Goal: Ask a question: Seek information or help from site administrators or community

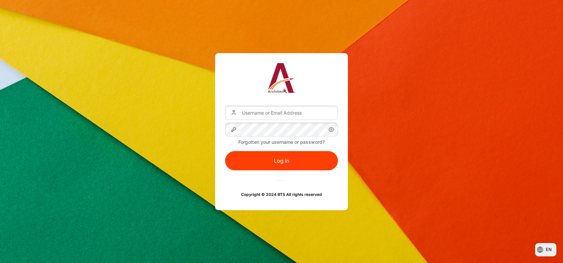
type input "[EMAIL_ADDRESS][PERSON_NAME][DOMAIN_NAME]"
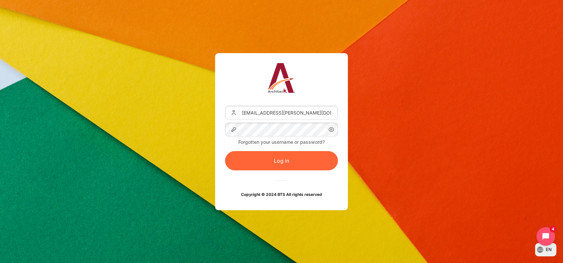
click at [278, 164] on button "Log in" at bounding box center [281, 160] width 113 height 19
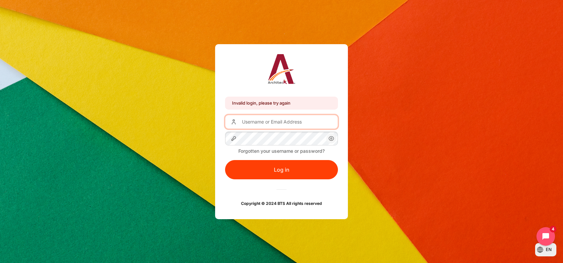
click at [247, 122] on input "Username or Email Address" at bounding box center [281, 122] width 113 height 14
type input "kanmani.kuppusamy@zuelligpharma.com"
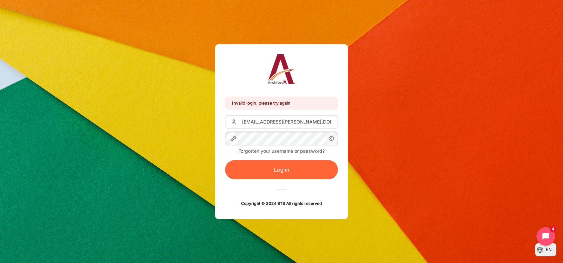
click at [285, 169] on button "Log in" at bounding box center [281, 169] width 113 height 19
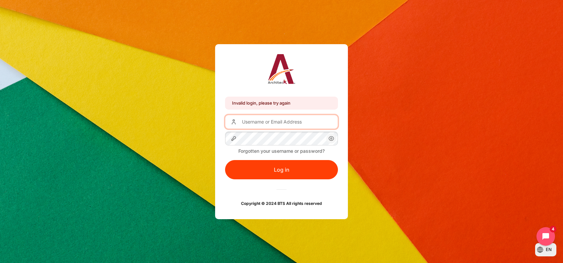
click at [305, 121] on input "Username or Email Address" at bounding box center [281, 122] width 113 height 14
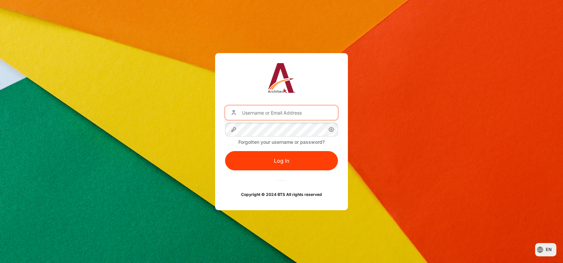
click at [278, 113] on input "Username or Email Address" at bounding box center [281, 113] width 113 height 14
type input "[EMAIL_ADDRESS][PERSON_NAME][DOMAIN_NAME]"
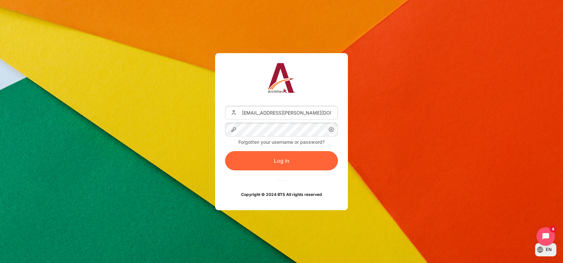
click at [292, 157] on button "Log in" at bounding box center [281, 160] width 113 height 19
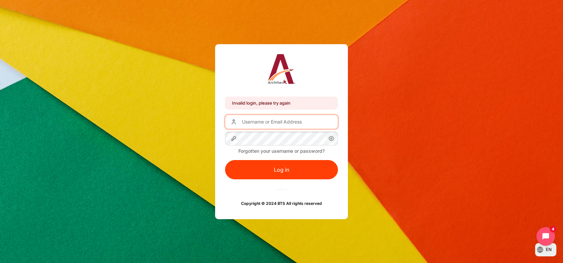
click at [290, 123] on input "Username or Email Address" at bounding box center [281, 122] width 113 height 14
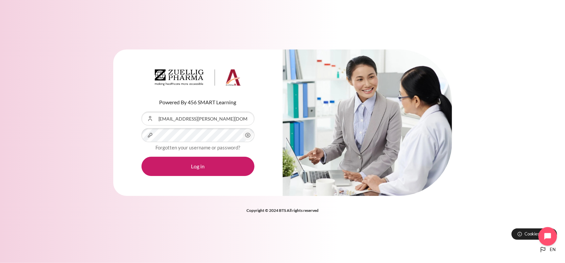
drag, startPoint x: 449, startPoint y: 28, endPoint x: 439, endPoint y: 25, distance: 10.4
click at [449, 28] on div "Powered By 456 SMART Learning Username or Email Address kanmani.kuppusamy@zuell…" at bounding box center [282, 131] width 565 height 263
drag, startPoint x: 383, startPoint y: 2, endPoint x: 537, endPoint y: 63, distance: 165.9
click at [537, 63] on div "Powered By 456 SMART Learning Username or Email Address kanmani.kuppusamy@zuell…" at bounding box center [282, 127] width 565 height 175
drag, startPoint x: 551, startPoint y: 30, endPoint x: 549, endPoint y: 11, distance: 18.4
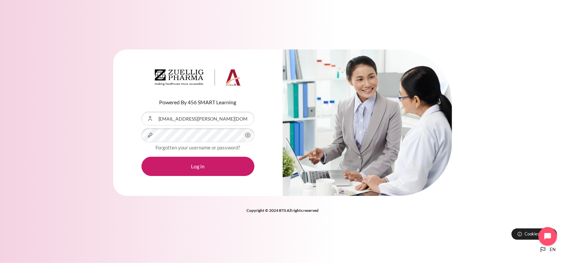
click at [551, 30] on div "Powered By 456 SMART Learning Username or Email Address kanmani.kuppusamy@zuell…" at bounding box center [282, 131] width 565 height 263
click at [521, 146] on div "Powered By 456 SMART Learning Username or Email Address kanmani.kuppusamy@zuell…" at bounding box center [282, 127] width 565 height 175
click at [140, 157] on button "Log in" at bounding box center [196, 166] width 113 height 19
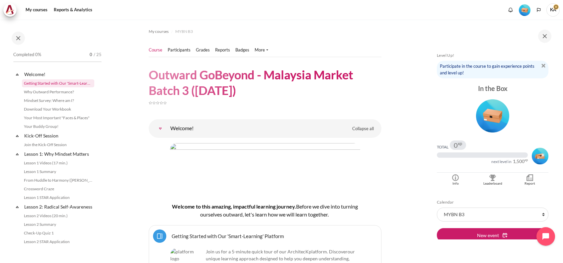
click at [70, 83] on link "Getting Started with Our 'Smart-Learning' Platform" at bounding box center [58, 83] width 72 height 8
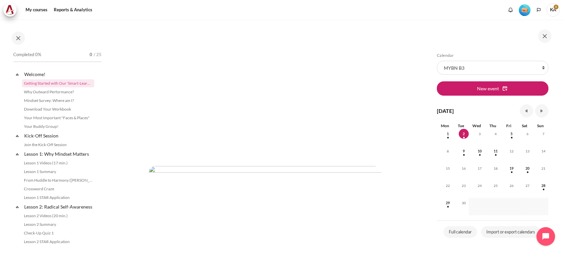
scroll to position [133, 0]
click at [17, 73] on icon at bounding box center [17, 74] width 7 height 7
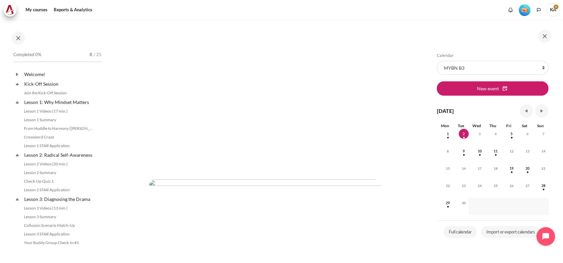
click at [17, 73] on icon at bounding box center [17, 74] width 2 height 2
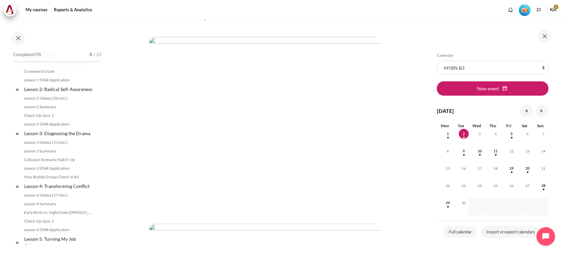
scroll to position [0, 0]
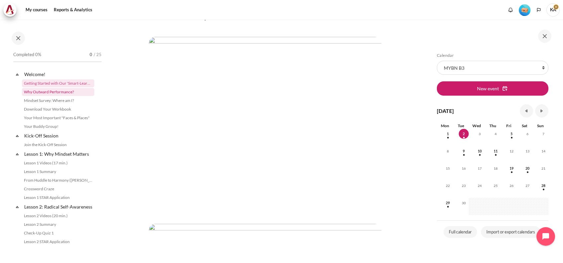
click at [47, 91] on link "Why Outward Performance?" at bounding box center [58, 92] width 72 height 8
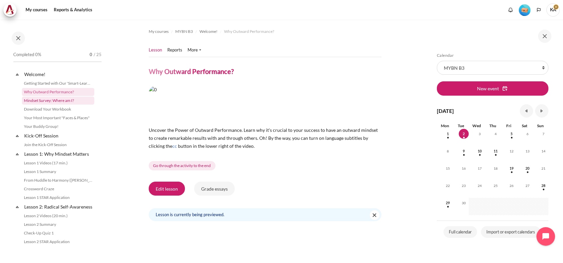
click at [57, 98] on link "Mindset Survey: Where am I?" at bounding box center [58, 101] width 72 height 8
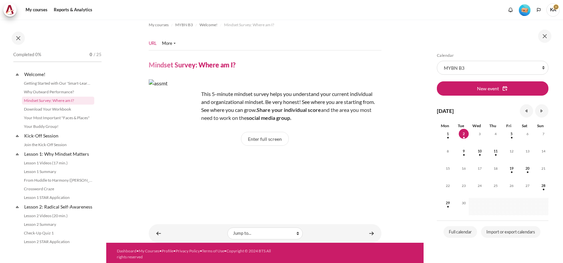
scroll to position [9, 0]
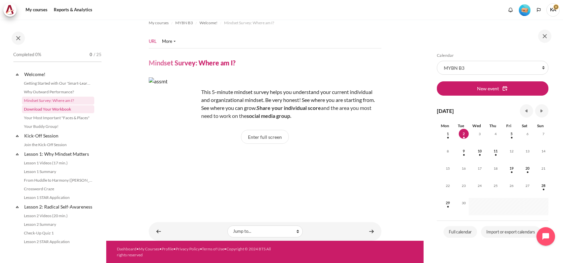
click at [57, 107] on link "Download Your Workbook" at bounding box center [58, 109] width 72 height 8
click at [36, 107] on link "Download Your Workbook" at bounding box center [58, 109] width 72 height 8
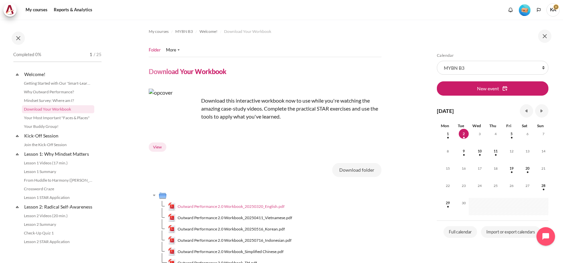
click at [219, 207] on span "Outward Performance 2.0 Workbook_20250320_English.pdf" at bounding box center [231, 207] width 107 height 6
click at [30, 53] on span "Completed 0%" at bounding box center [27, 54] width 28 height 7
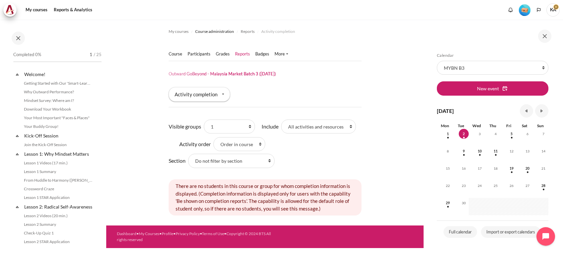
drag, startPoint x: 542, startPoint y: 0, endPoint x: 346, endPoint y: 83, distance: 212.7
click at [346, 83] on div "Course" at bounding box center [265, 65] width 193 height 43
click at [206, 53] on link "Participants" at bounding box center [199, 54] width 23 height 7
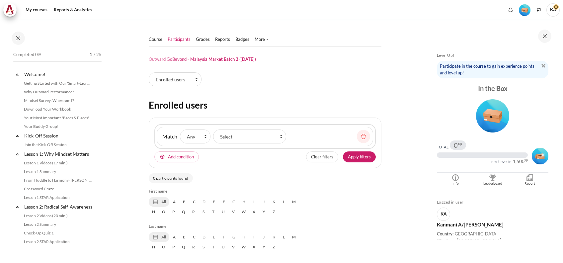
select select "groups"
select select "4961"
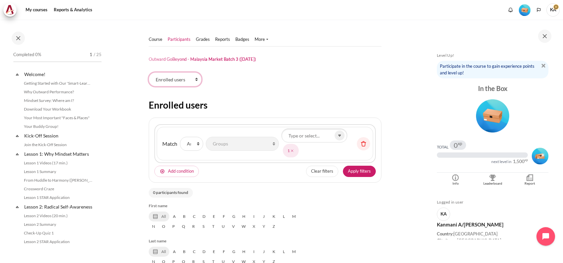
click at [163, 77] on select "Enrolled users Permissions" at bounding box center [175, 79] width 53 height 14
click at [149, 72] on select "Enrolled users Permissions" at bounding box center [175, 79] width 53 height 14
click at [292, 96] on div "Participants tertiary navigation. Enrolled users Permissions Enrolled users Mat…" at bounding box center [265, 197] width 233 height 251
click at [306, 136] on input "Groups" at bounding box center [315, 136] width 66 height 14
click at [343, 62] on div "Course Participants" at bounding box center [265, 177] width 233 height 314
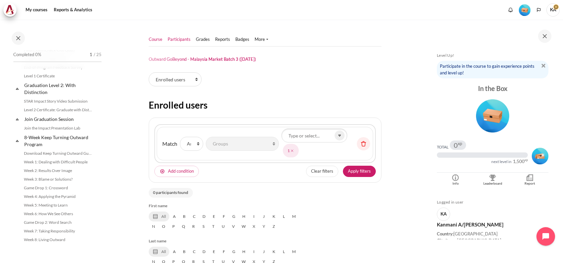
click at [162, 41] on link "Course" at bounding box center [156, 39] width 14 height 7
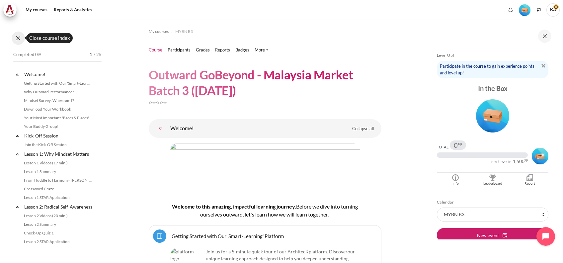
click at [19, 39] on button at bounding box center [18, 38] width 13 height 13
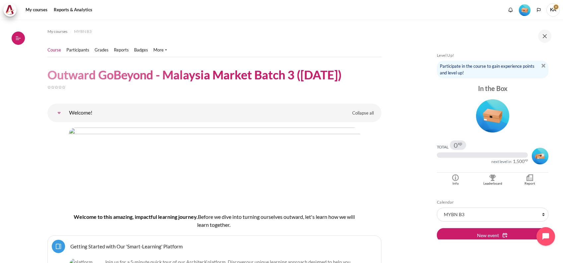
click at [19, 39] on icon at bounding box center [18, 38] width 6 height 6
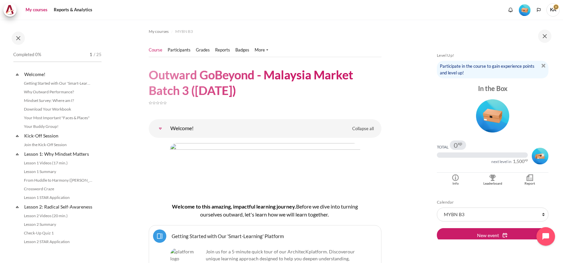
click at [44, 8] on link "My courses" at bounding box center [36, 9] width 27 height 13
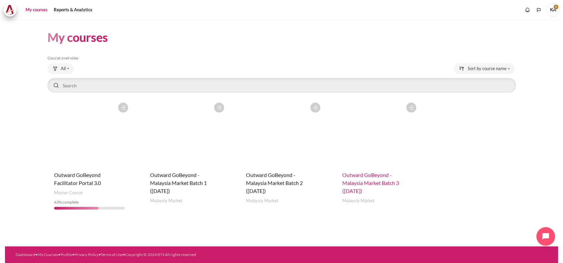
click at [368, 183] on span "Outward GoBeyond - Malaysia Market Batch 3 ([DATE])" at bounding box center [370, 183] width 57 height 22
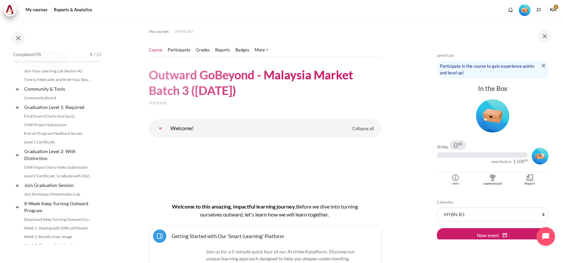
scroll to position [755, 0]
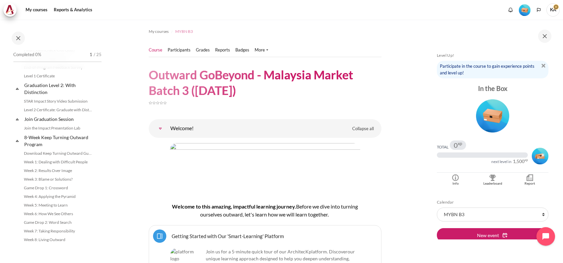
click at [184, 32] on span "MYBN B3" at bounding box center [184, 32] width 18 height 6
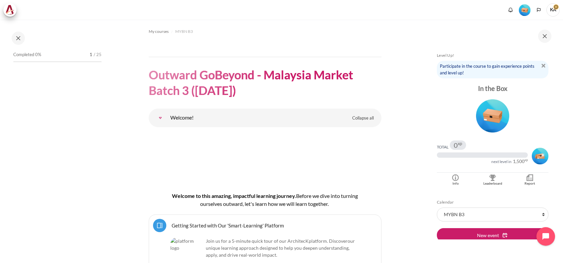
click at [553, 11] on span "KA" at bounding box center [553, 9] width 13 height 13
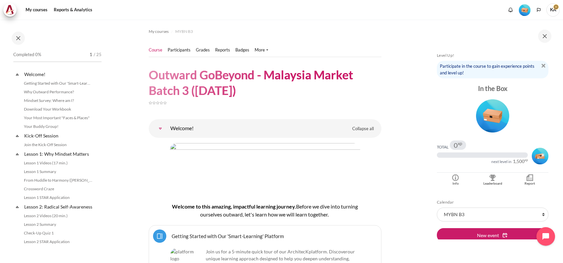
click at [552, 12] on span "KA" at bounding box center [553, 9] width 13 height 13
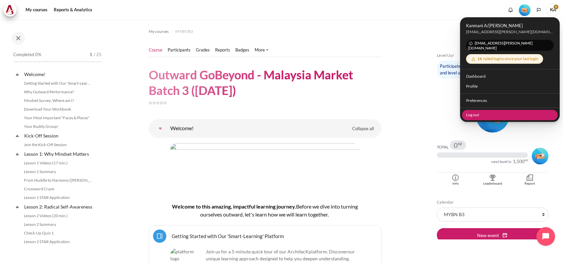
click at [477, 110] on link "Log out" at bounding box center [510, 115] width 96 height 10
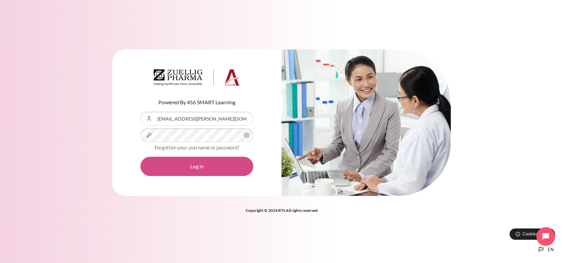
click at [233, 170] on button "Log in" at bounding box center [196, 166] width 113 height 19
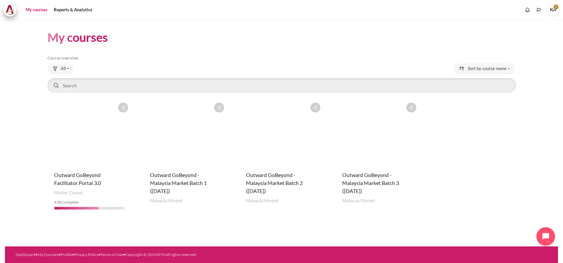
click at [396, 147] on figure "Content" at bounding box center [378, 132] width 84 height 66
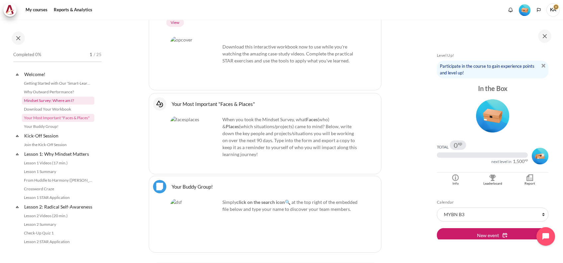
click at [61, 100] on link "Mindset Survey: Where am I?" at bounding box center [58, 101] width 72 height 8
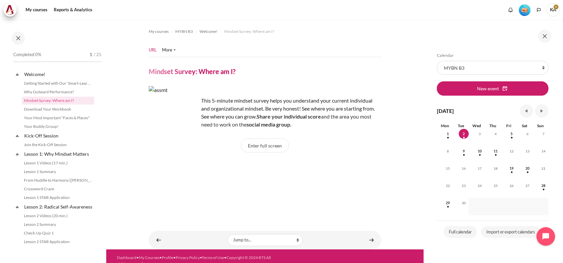
click at [156, 112] on img "Content" at bounding box center [174, 111] width 50 height 50
click at [180, 110] on img "Content" at bounding box center [174, 111] width 50 height 50
click at [213, 69] on h4 "Mindset Survey: Where am I?" at bounding box center [192, 71] width 87 height 9
click at [236, 107] on p "This 5-minute mindset survey helps you understand your current individual and o…" at bounding box center [265, 113] width 232 height 32
click at [292, 124] on strong "social media group." at bounding box center [269, 124] width 45 height 6
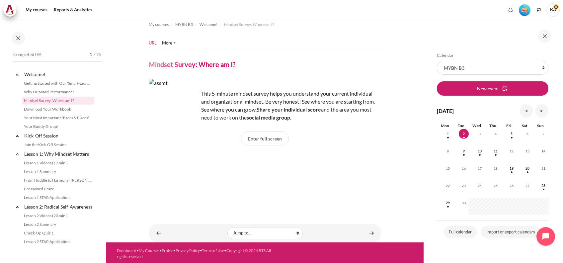
scroll to position [9, 0]
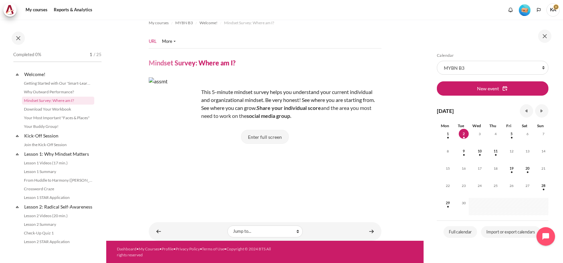
click at [259, 132] on button "Enter full screen" at bounding box center [265, 137] width 48 height 14
click at [268, 138] on button "Enter full screen" at bounding box center [265, 137] width 48 height 14
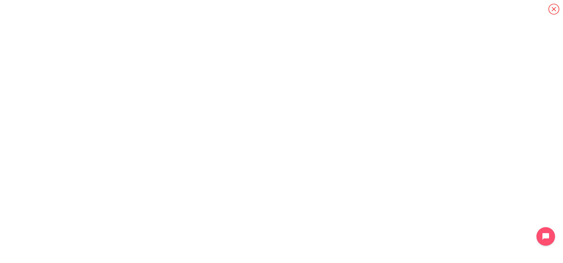
scroll to position [0, 0]
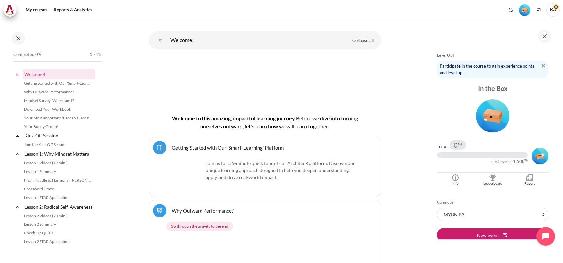
scroll to position [44, 0]
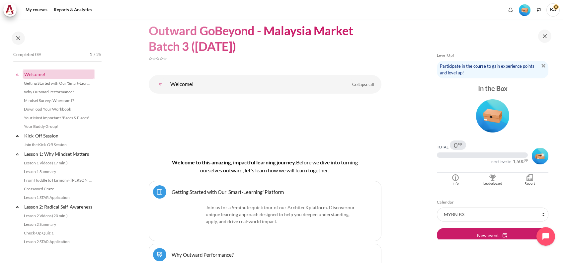
click at [66, 73] on link "Welcome!" at bounding box center [58, 74] width 71 height 9
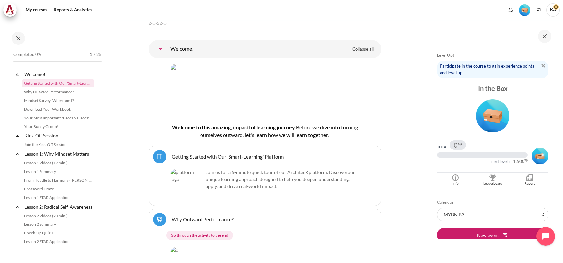
click at [172, 156] on link "Getting Started with Our 'Smart-Learning' Platform Page" at bounding box center [228, 156] width 112 height 6
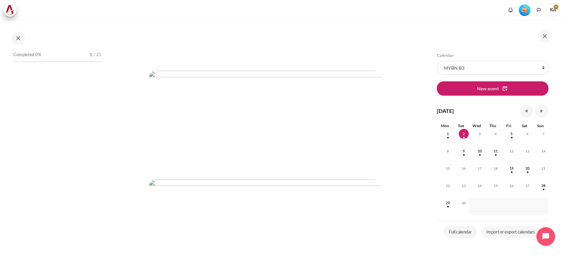
scroll to position [133, 0]
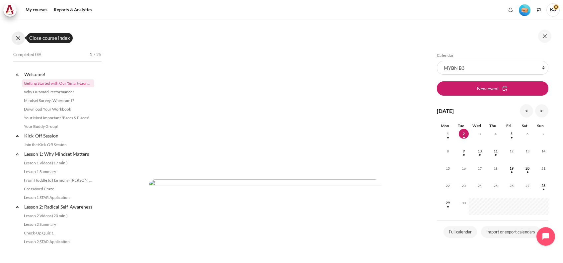
click at [21, 39] on button at bounding box center [18, 38] width 13 height 13
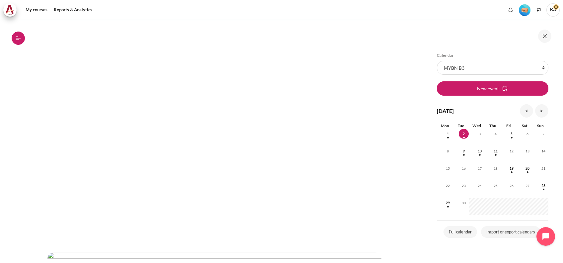
click at [21, 40] on icon at bounding box center [18, 38] width 6 height 6
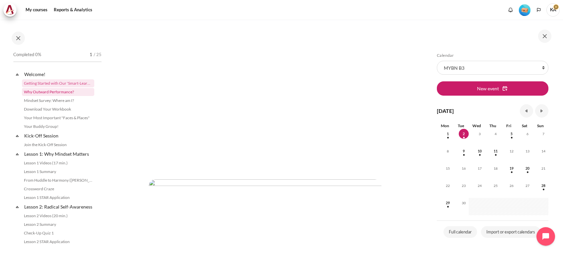
click at [52, 93] on link "Why Outward Performance?" at bounding box center [58, 92] width 72 height 8
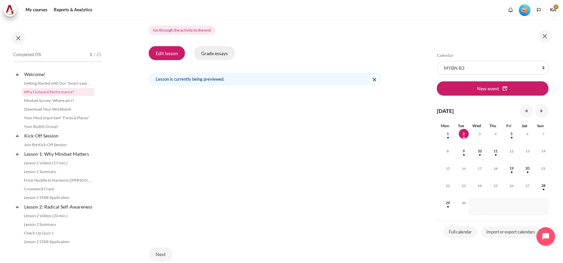
scroll to position [177, 0]
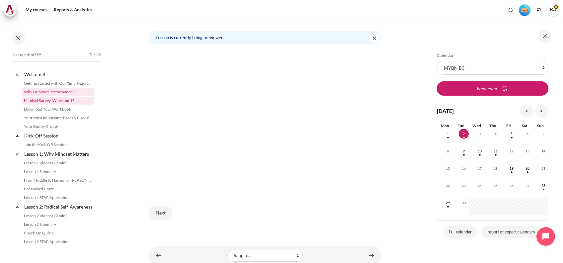
click at [61, 99] on link "Mindset Survey: Where am I?" at bounding box center [58, 101] width 72 height 8
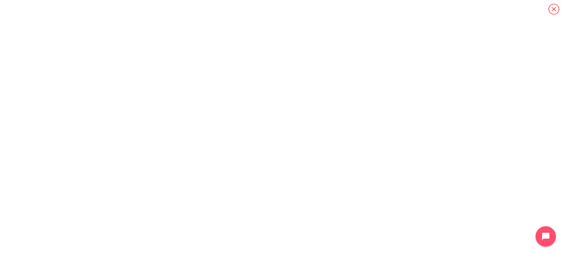
click at [546, 241] on button "Open chat widget" at bounding box center [546, 236] width 21 height 21
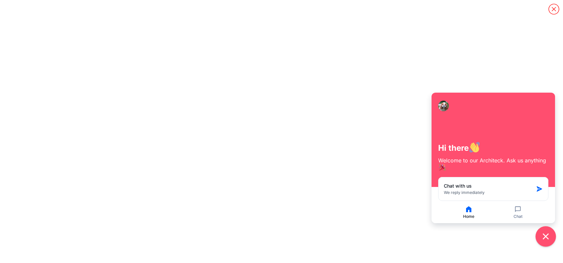
click at [544, 237] on icon "Close chat widget" at bounding box center [546, 236] width 10 height 10
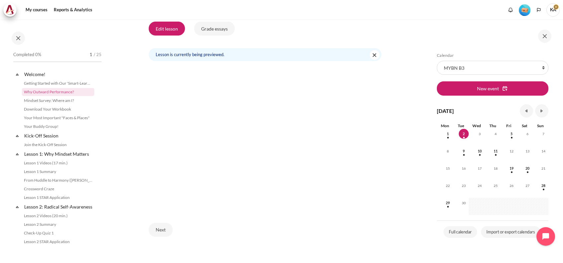
scroll to position [198, 0]
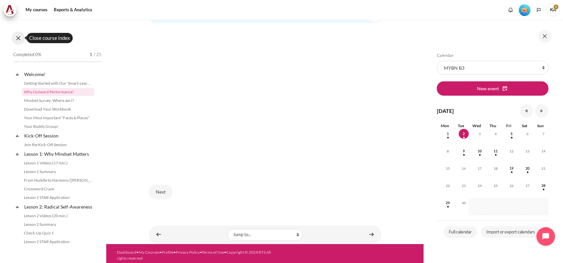
click at [21, 39] on button at bounding box center [18, 38] width 13 height 13
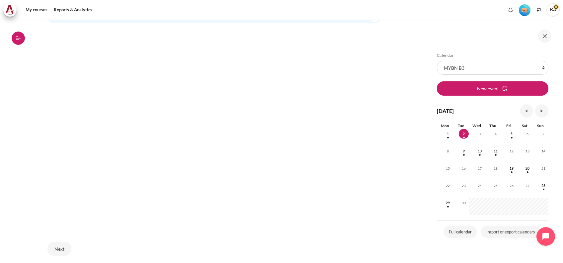
click at [21, 40] on icon at bounding box center [18, 38] width 6 height 6
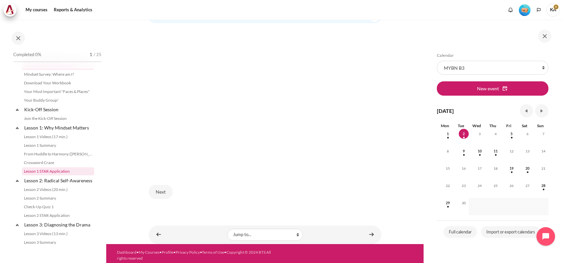
scroll to position [0, 0]
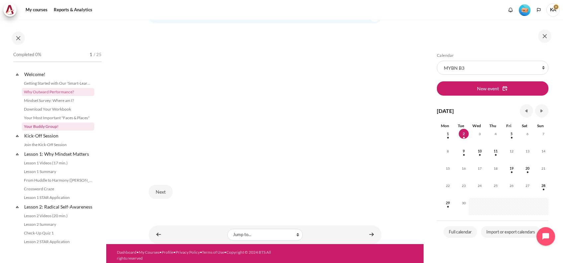
click at [63, 127] on link "Your Buddy Group!" at bounding box center [58, 127] width 72 height 8
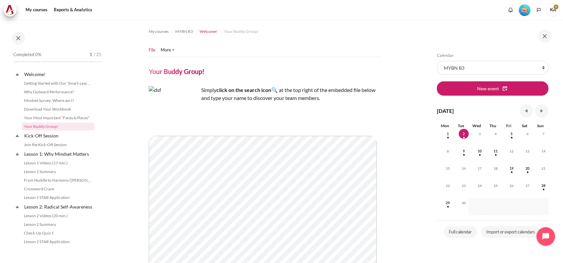
click at [212, 32] on span "Welcome!" at bounding box center [209, 32] width 18 height 6
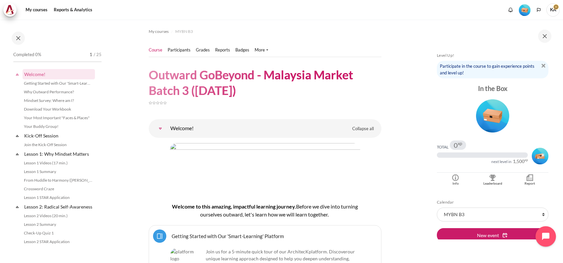
click at [543, 235] on icon "Open chat widget" at bounding box center [545, 236] width 7 height 7
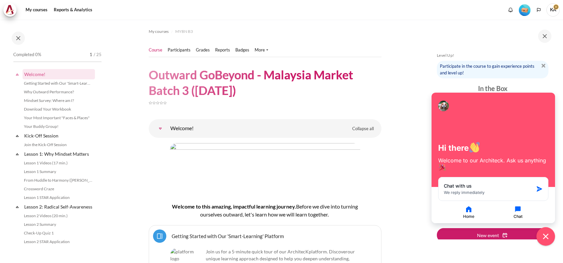
click at [520, 213] on icon "button" at bounding box center [518, 209] width 8 height 8
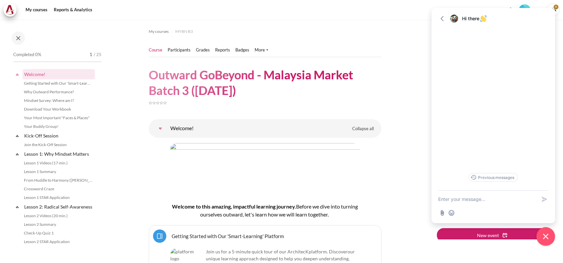
click at [467, 204] on textarea "New message" at bounding box center [487, 199] width 98 height 17
type textarea "hi, i noticed that i do not see the green tick for he modules that i completed."
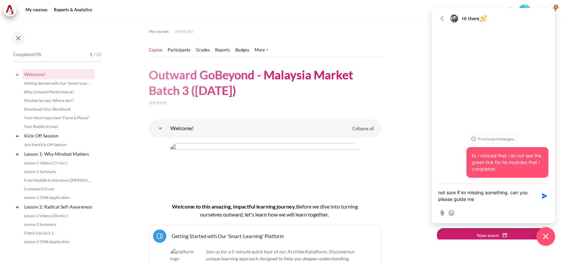
type textarea "not sure if im missing something. can you please guide me?"
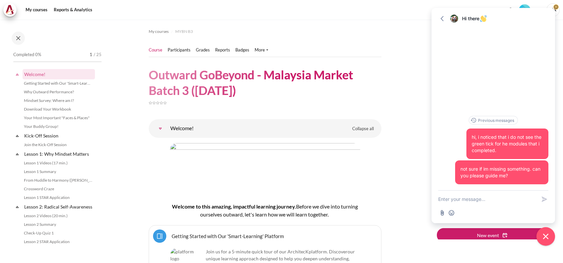
click at [492, 194] on textarea "New message" at bounding box center [487, 199] width 98 height 17
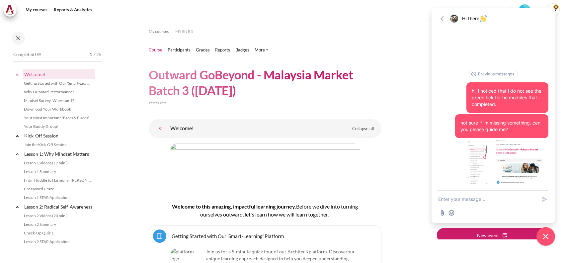
click at [393, 16] on div "My courses Reports & Analytics" at bounding box center [281, 9] width 557 height 13
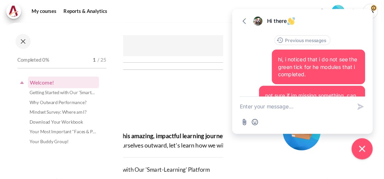
scroll to position [88, 0]
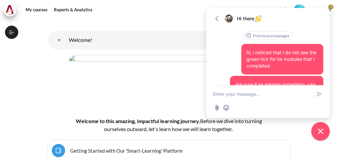
drag, startPoint x: 501, startPoint y: 0, endPoint x: 7, endPoint y: 33, distance: 494.9
click at [7, 33] on button "Open course index" at bounding box center [11, 32] width 13 height 13
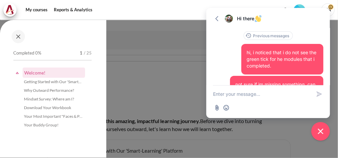
click at [293, 132] on div at bounding box center [169, 79] width 338 height 158
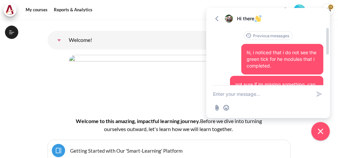
drag, startPoint x: 301, startPoint y: 9, endPoint x: 301, endPoint y: 28, distance: 18.9
click at [301, 28] on div "Go back Hi there Expand Previous messages hi, i noticed that i do not see the g…" at bounding box center [268, 63] width 124 height 110
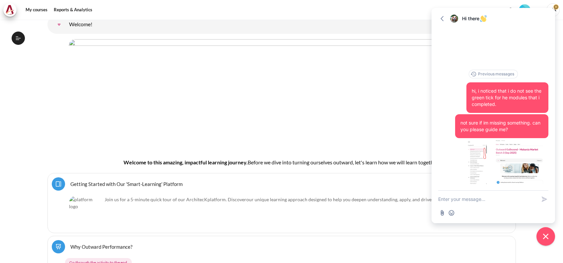
drag, startPoint x: 301, startPoint y: 28, endPoint x: 17, endPoint y: 38, distance: 284.5
click at [17, 38] on icon at bounding box center [18, 38] width 5 height 0
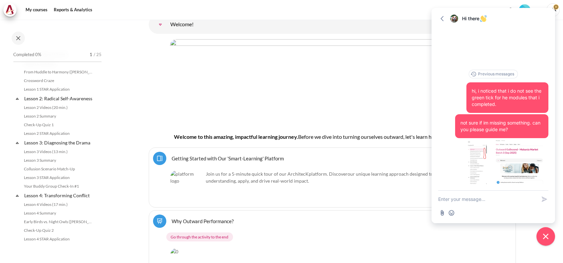
scroll to position [0, 0]
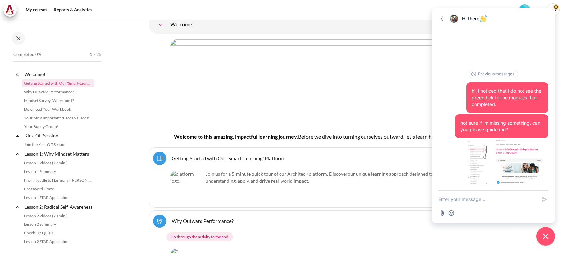
click at [534, 84] on div "hi, i noticed that i do not see the green tick for he modules that i completed." at bounding box center [508, 97] width 82 height 31
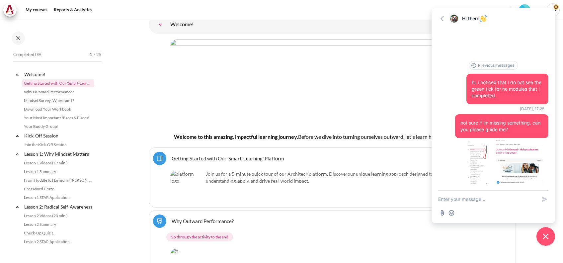
click at [532, 121] on span "not sure if im missing something. can you please guide me?" at bounding box center [501, 126] width 80 height 12
